Goal: Task Accomplishment & Management: Use online tool/utility

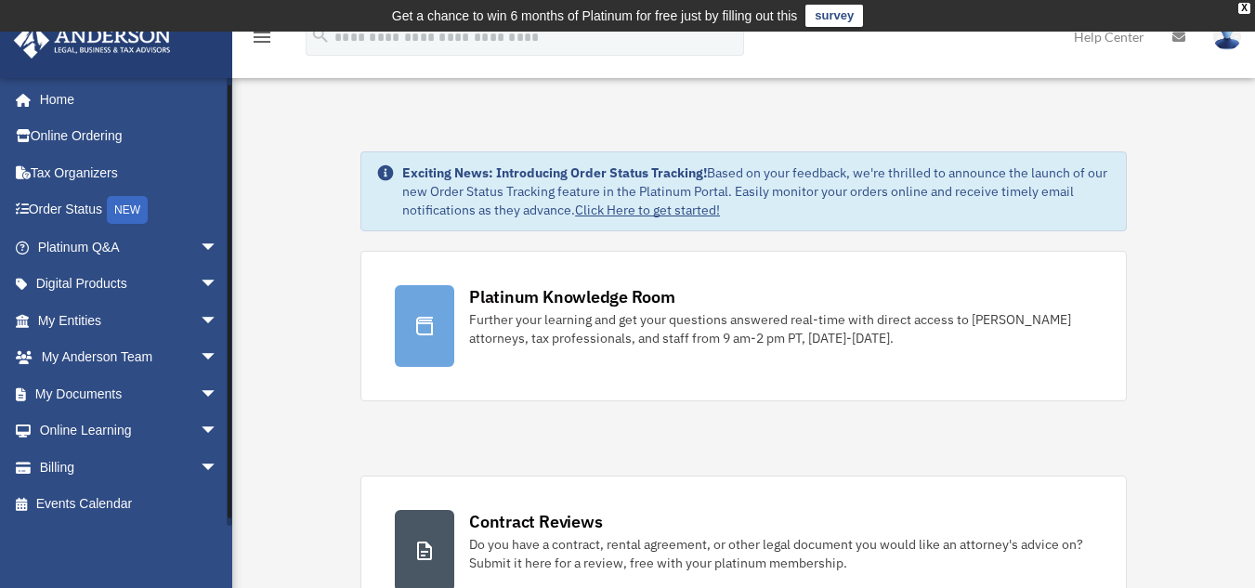
scroll to position [2, 0]
drag, startPoint x: 229, startPoint y: 483, endPoint x: 227, endPoint y: 529, distance: 46.5
click at [229, 532] on div "danhicks11@gmail.com Sign Out danhicks11@gmail.com Home Online Ordering Tax Org…" at bounding box center [116, 371] width 232 height 588
drag, startPoint x: 227, startPoint y: 456, endPoint x: 228, endPoint y: 403, distance: 53.0
click at [228, 403] on div at bounding box center [230, 301] width 6 height 449
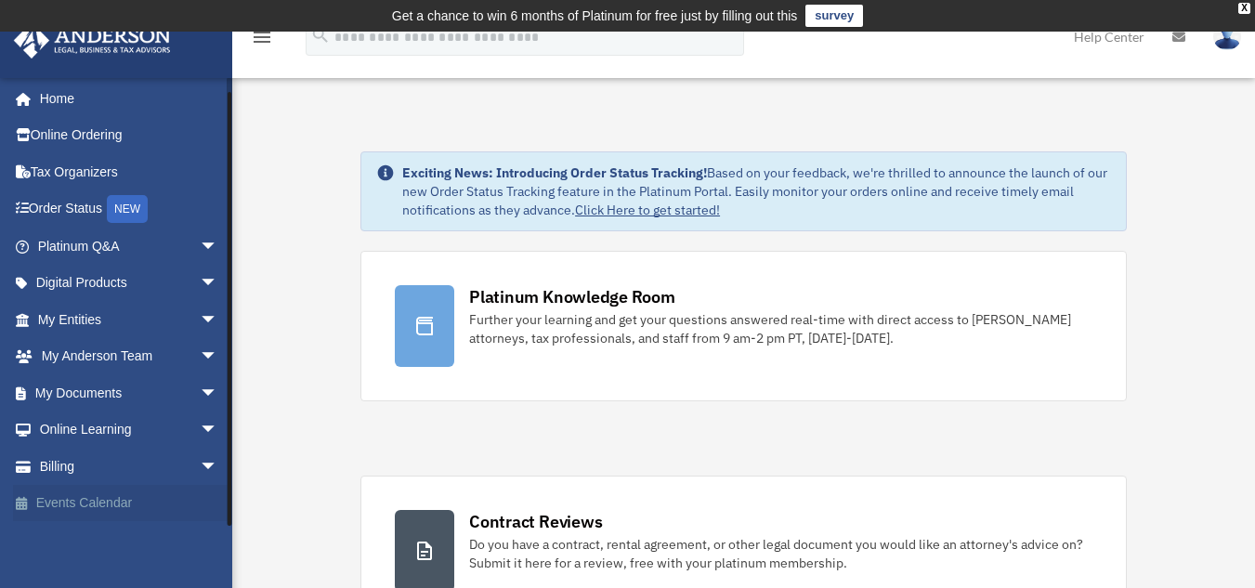
drag, startPoint x: 228, startPoint y: 403, endPoint x: 226, endPoint y: 503, distance: 99.4
click at [225, 500] on div "danhicks11@gmail.com Sign Out danhicks11@gmail.com Home Online Ordering Tax Org…" at bounding box center [116, 301] width 232 height 449
click at [229, 542] on div "danhicks11@gmail.com Sign Out danhicks11@gmail.com Home Online Ordering Tax Org…" at bounding box center [116, 371] width 232 height 588
click at [200, 395] on span "arrow_drop_down" at bounding box center [218, 393] width 37 height 38
click at [82, 423] on link "Box" at bounding box center [136, 430] width 220 height 37
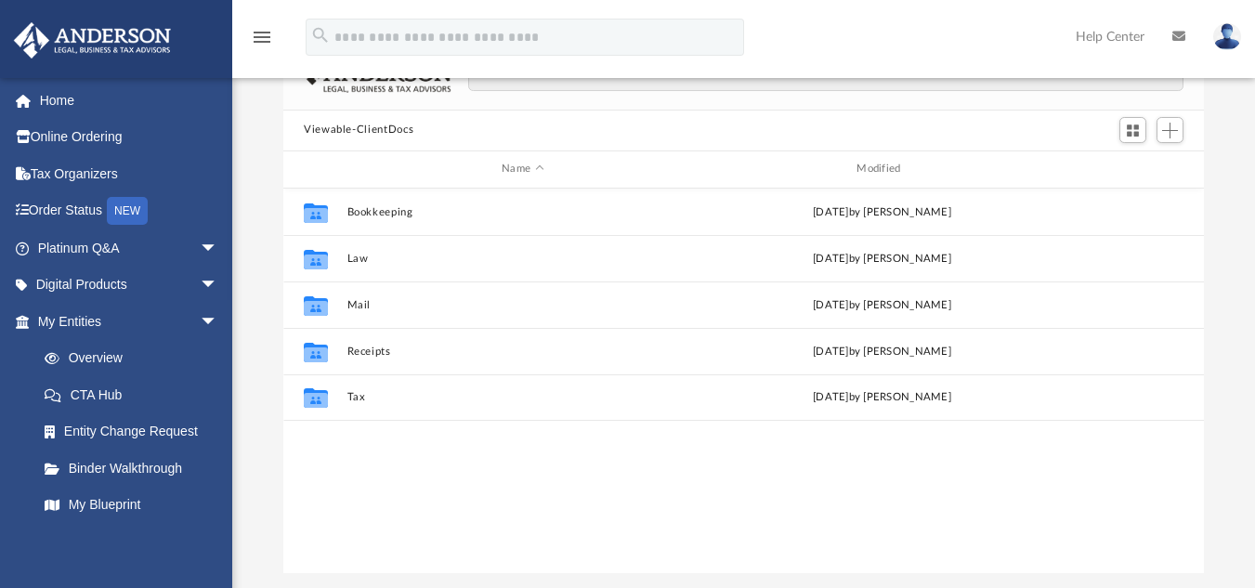
scroll to position [163, 0]
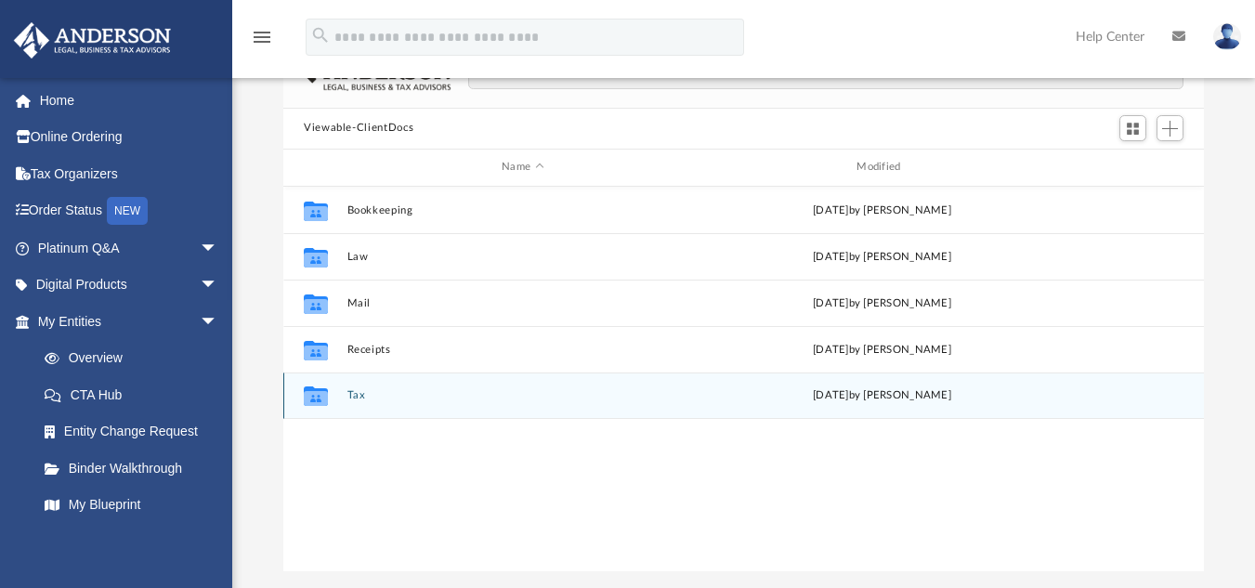
click at [359, 400] on button "Tax" at bounding box center [522, 395] width 351 height 12
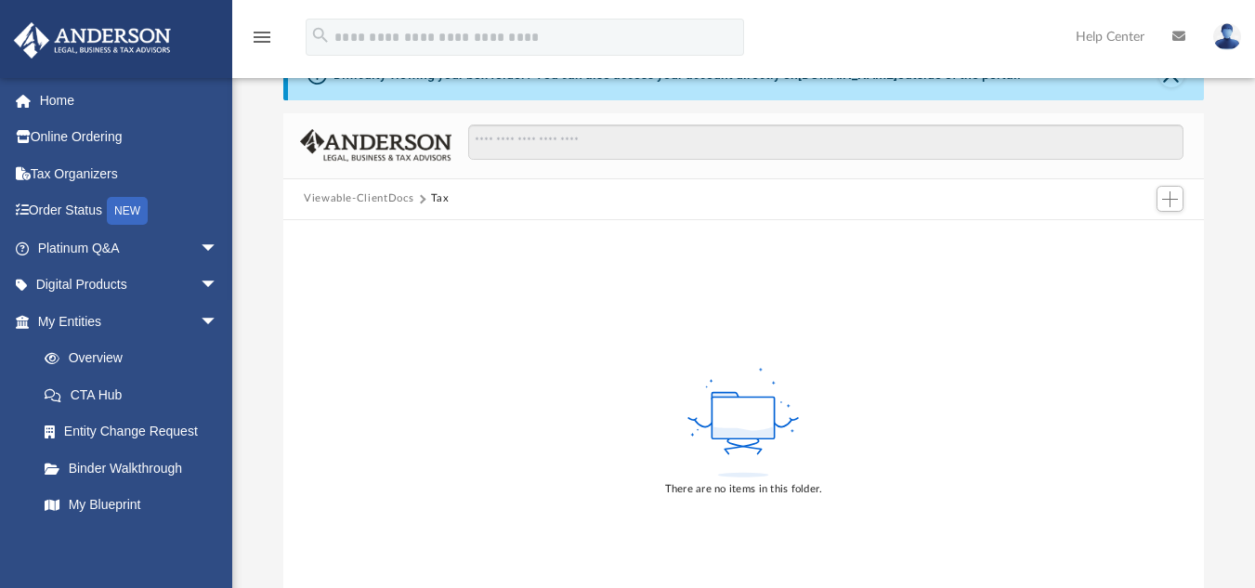
scroll to position [98, 0]
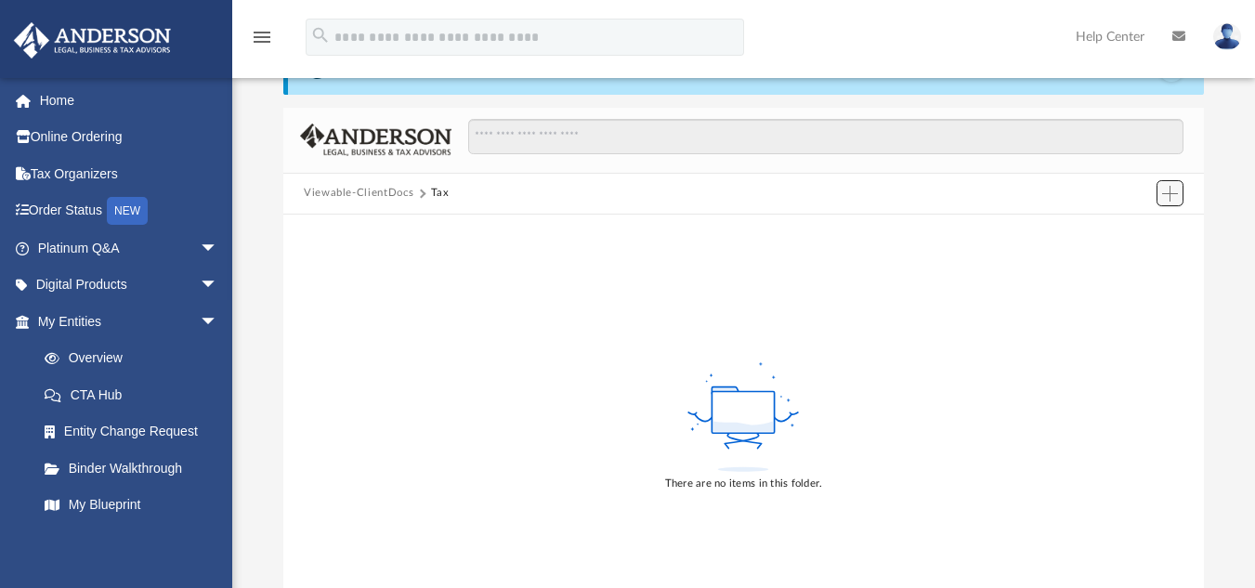
click at [1166, 199] on span "Add" at bounding box center [1170, 194] width 16 height 16
click at [1136, 231] on li "Upload" at bounding box center [1143, 231] width 59 height 20
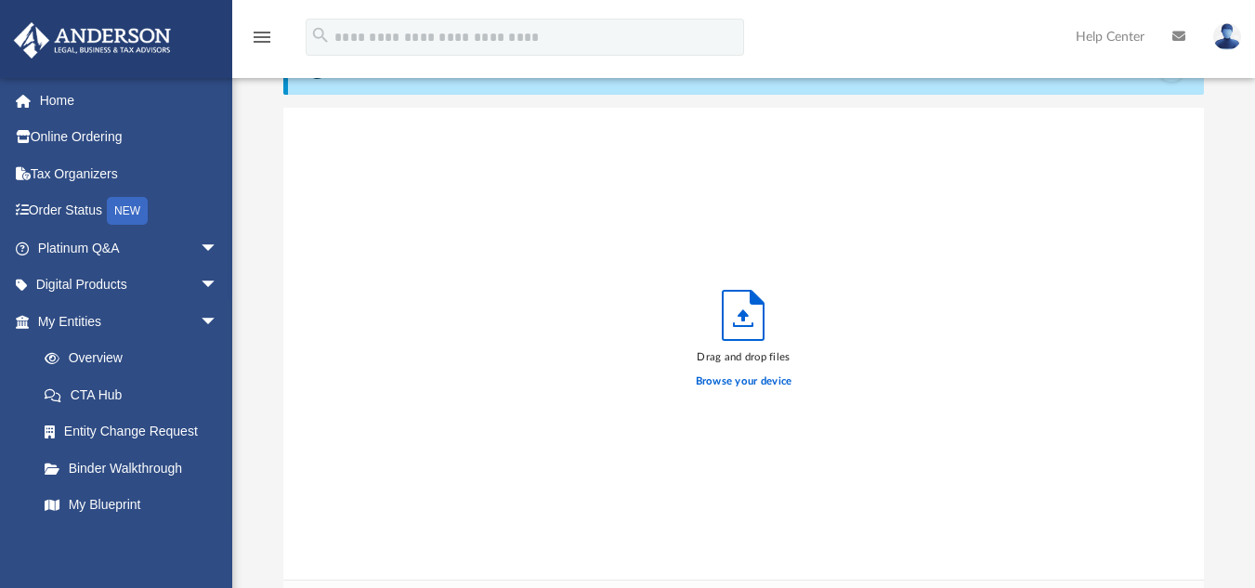
scroll to position [457, 907]
click at [725, 384] on label "Browse your device" at bounding box center [744, 381] width 97 height 17
click at [0, 0] on input "Browse your device" at bounding box center [0, 0] width 0 height 0
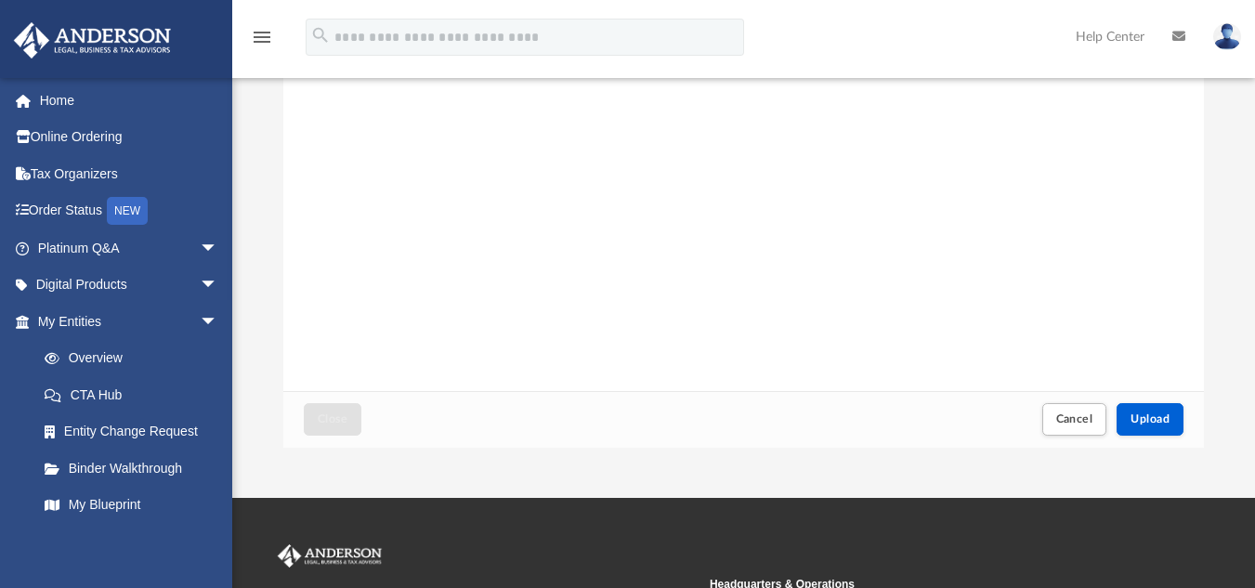
scroll to position [297, 0]
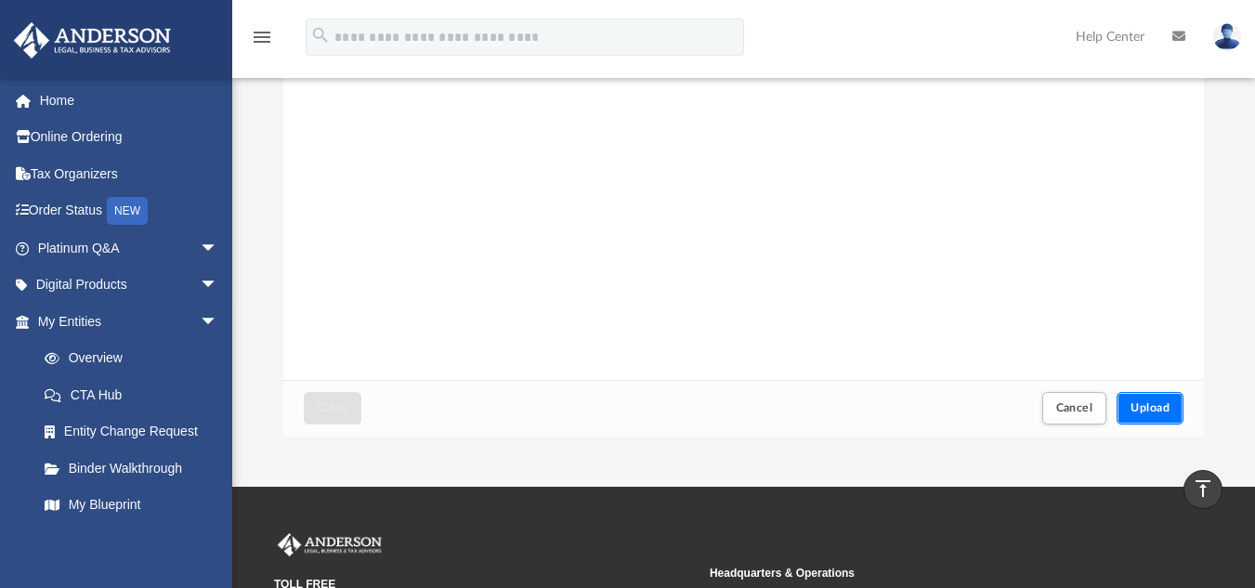
click at [1145, 405] on span "Upload" at bounding box center [1149, 407] width 39 height 11
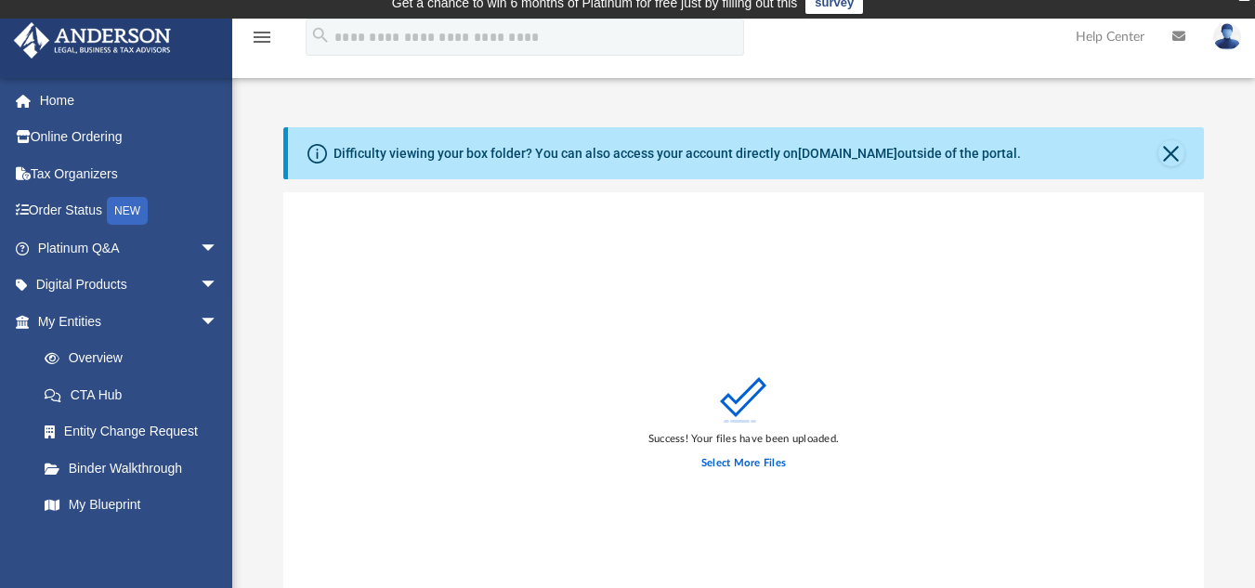
scroll to position [0, 0]
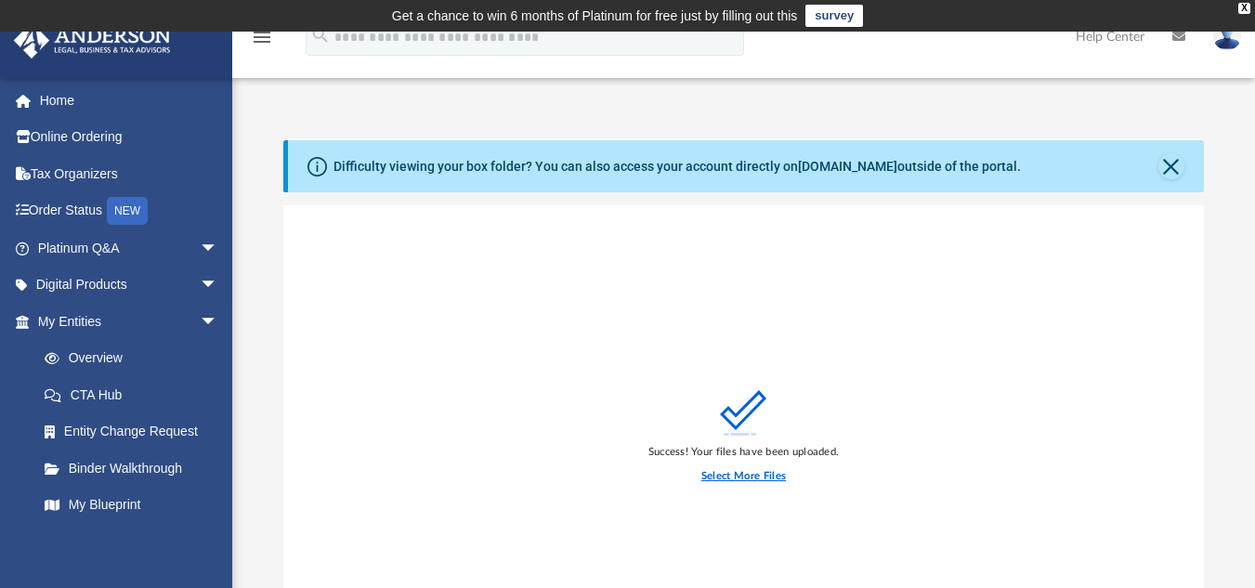
click at [751, 476] on label "Select More Files" at bounding box center [743, 476] width 85 height 17
click at [0, 0] on input "Select More Files" at bounding box center [0, 0] width 0 height 0
click at [726, 476] on label "Select More Files" at bounding box center [743, 476] width 85 height 17
click at [0, 0] on input "Select More Files" at bounding box center [0, 0] width 0 height 0
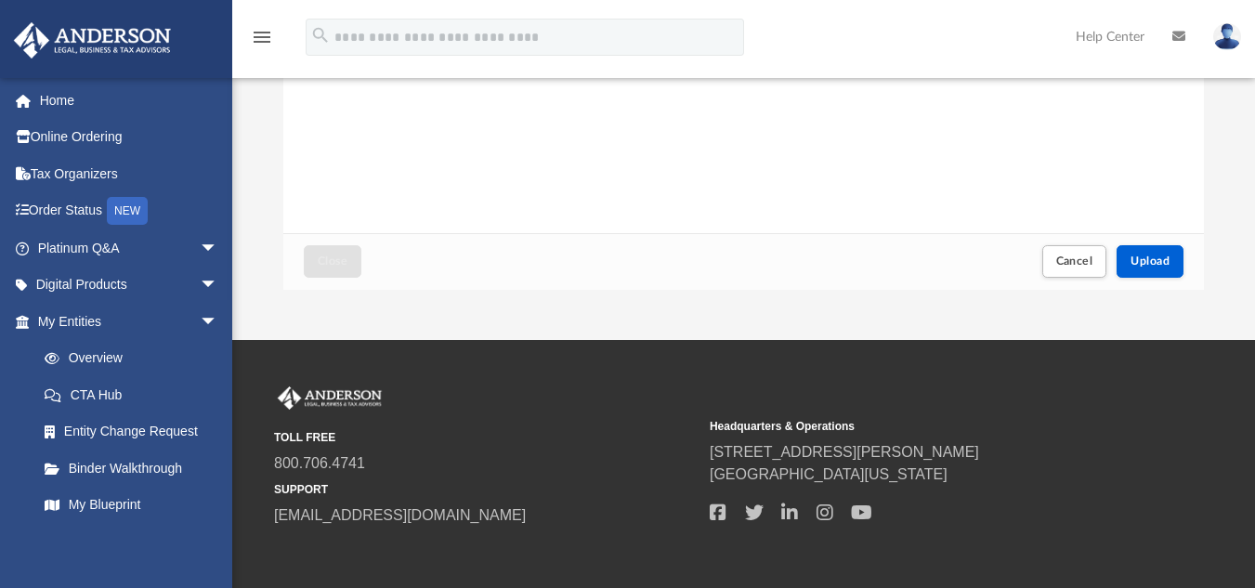
scroll to position [446, 0]
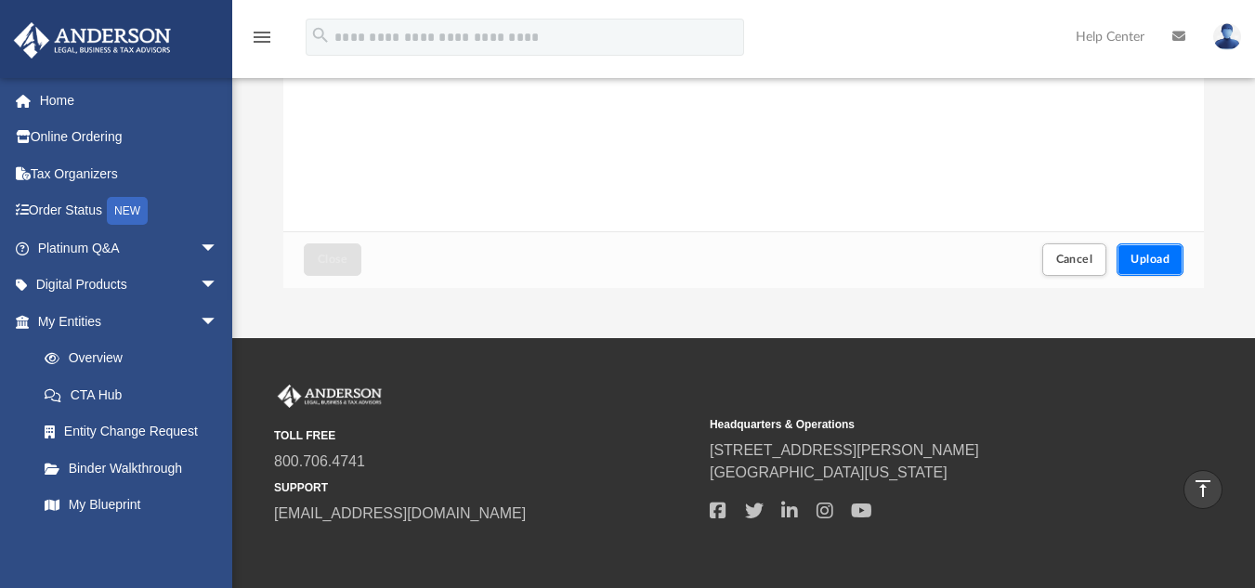
click at [1145, 260] on span "Upload" at bounding box center [1149, 259] width 39 height 11
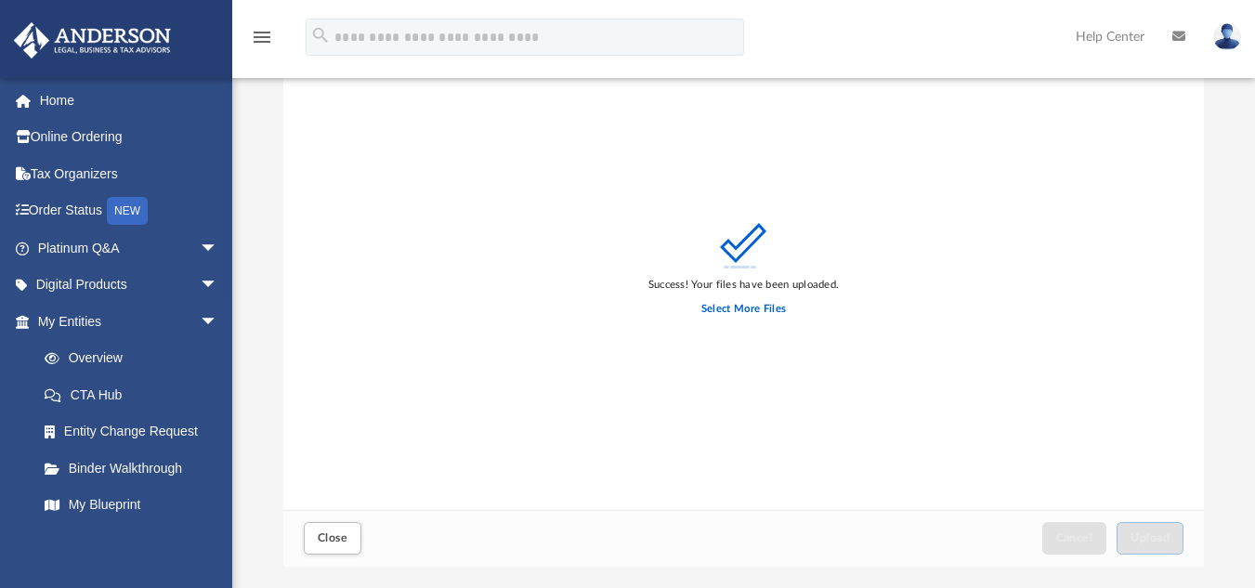
scroll to position [169, 0]
click at [256, 37] on icon "menu" at bounding box center [262, 37] width 22 height 22
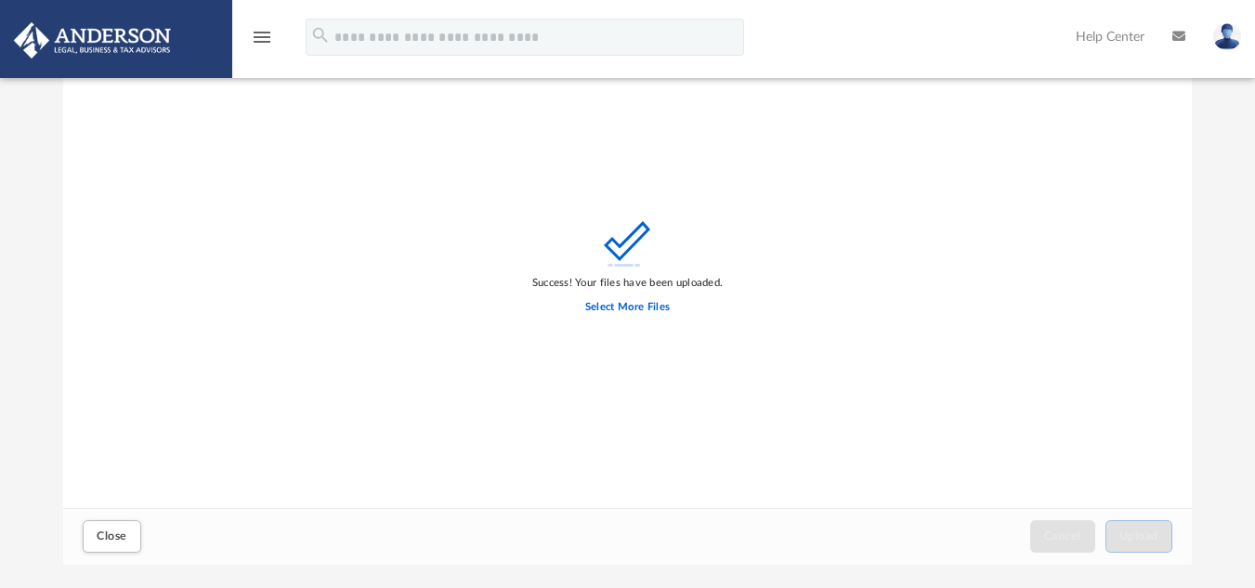
scroll to position [457, 1116]
click at [256, 37] on icon "menu" at bounding box center [262, 37] width 22 height 22
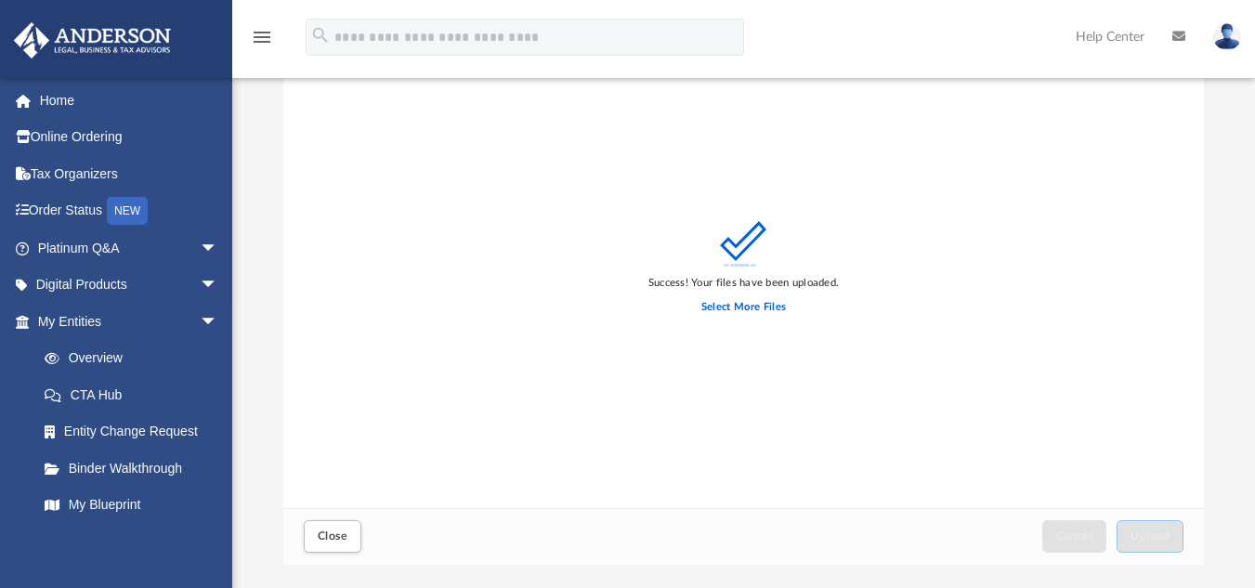
scroll to position [457, 907]
click at [735, 304] on label "Select More Files" at bounding box center [743, 307] width 85 height 17
click at [0, 0] on input "Select More Files" at bounding box center [0, 0] width 0 height 0
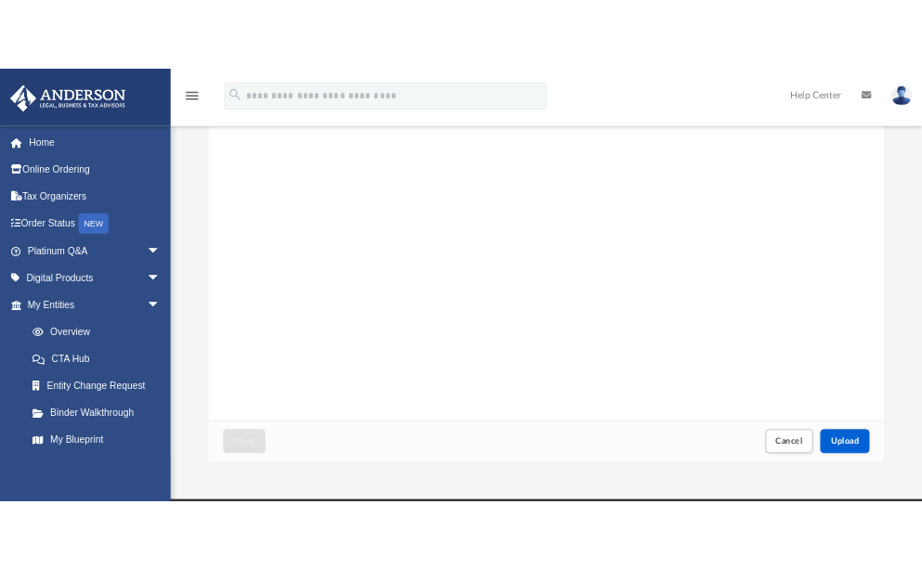
scroll to position [223, 0]
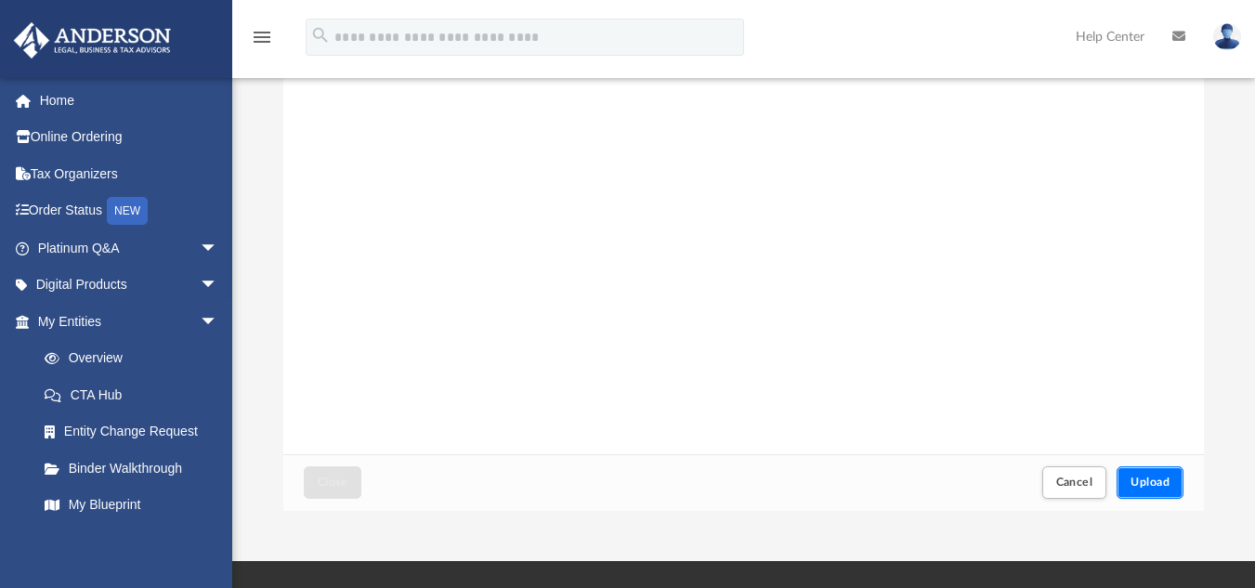
click at [1154, 479] on span "Upload" at bounding box center [1149, 482] width 39 height 11
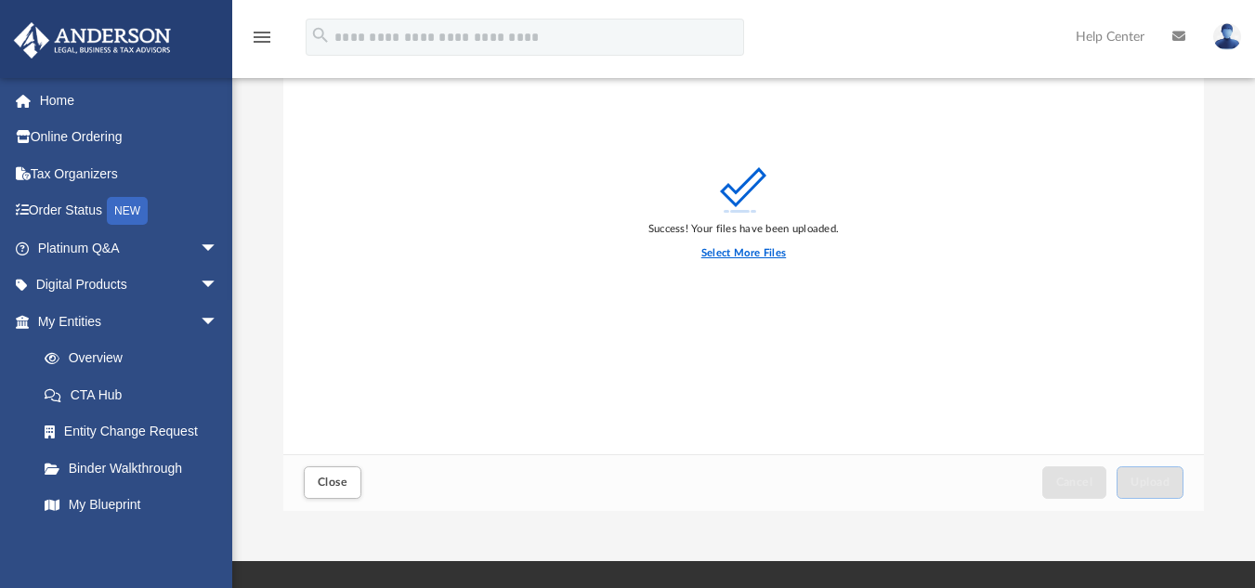
click at [741, 253] on label "Select More Files" at bounding box center [743, 253] width 85 height 17
click at [0, 0] on input "Select More Files" at bounding box center [0, 0] width 0 height 0
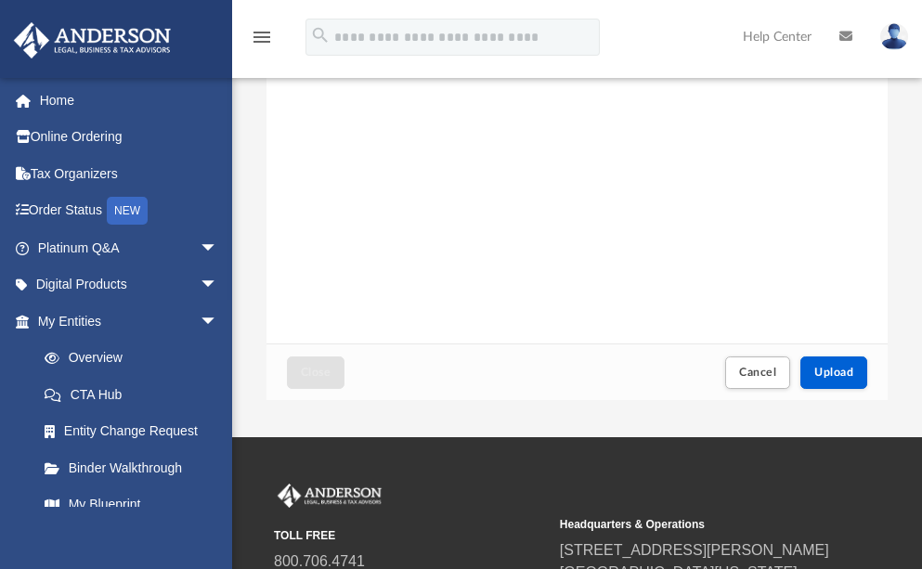
scroll to position [334, 0]
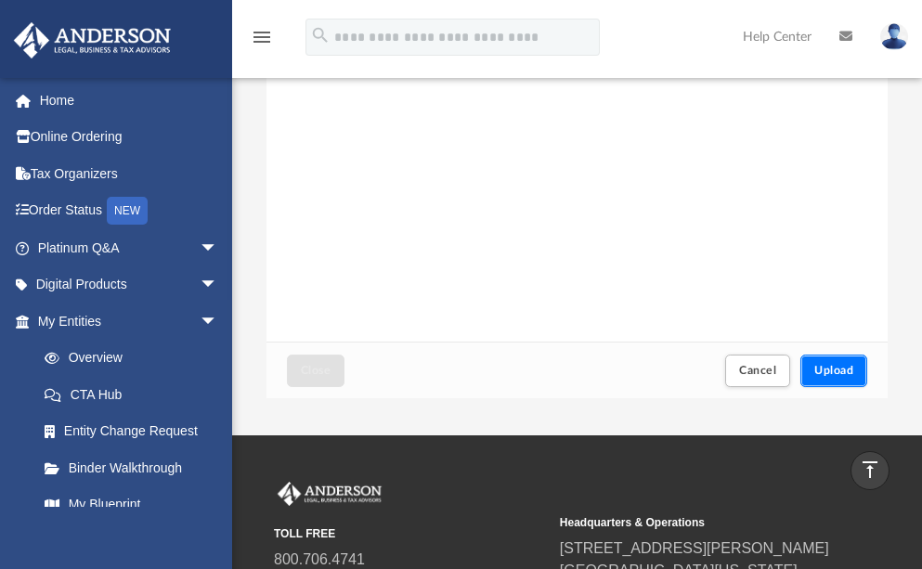
click at [839, 367] on span "Upload" at bounding box center [834, 370] width 39 height 11
